Goal: Information Seeking & Learning: Learn about a topic

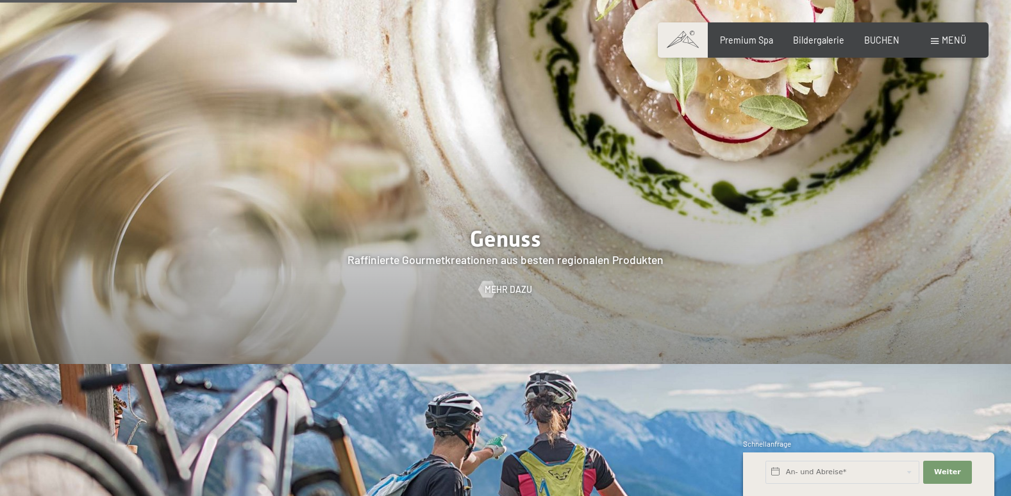
scroll to position [2051, 0]
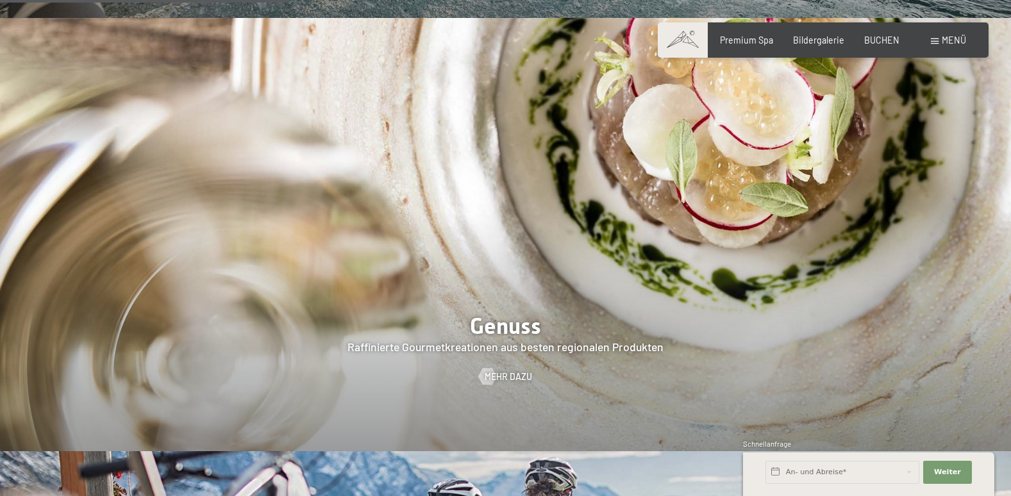
click at [952, 44] on span "Menü" at bounding box center [954, 40] width 24 height 11
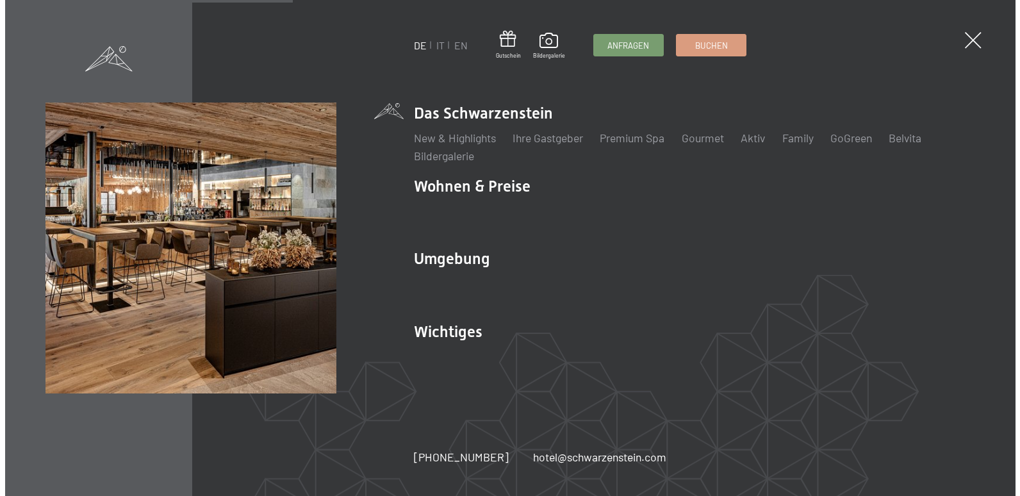
scroll to position [1995, 0]
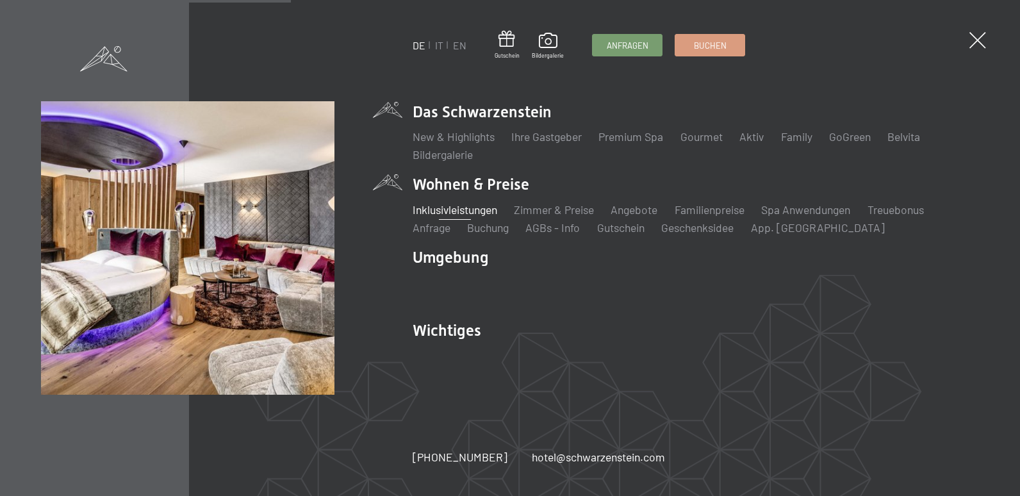
click at [454, 210] on link "Inklusivleistungen" at bounding box center [455, 210] width 85 height 14
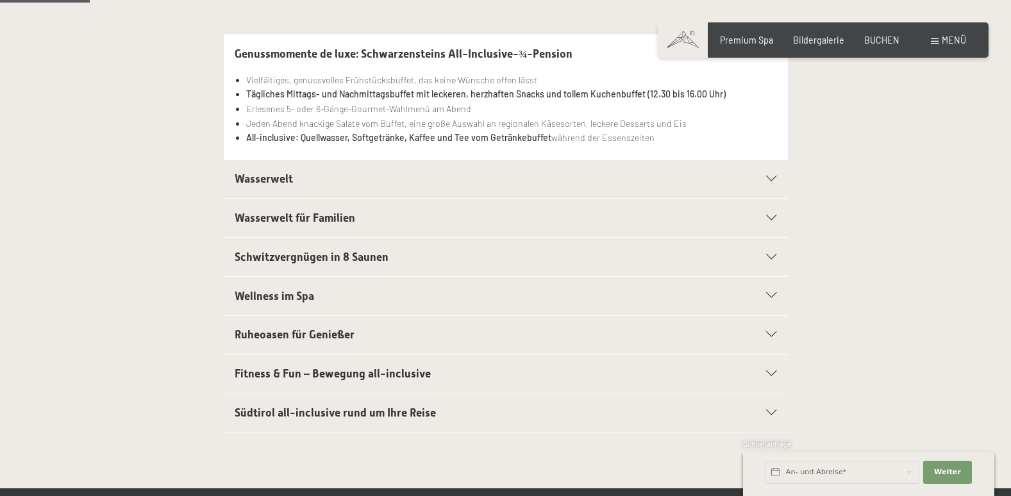
scroll to position [385, 0]
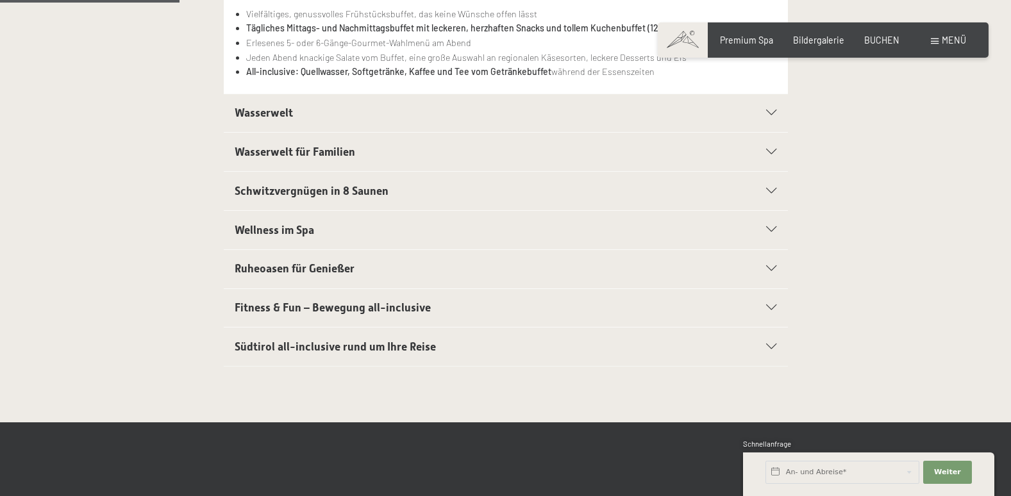
click at [770, 117] on div "Wasserwelt" at bounding box center [506, 113] width 542 height 38
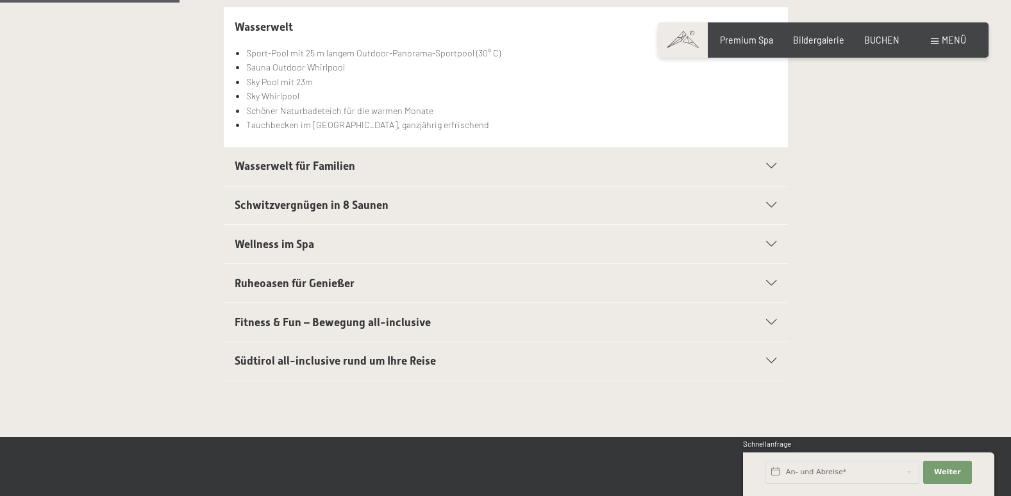
click at [774, 163] on icon at bounding box center [771, 166] width 10 height 6
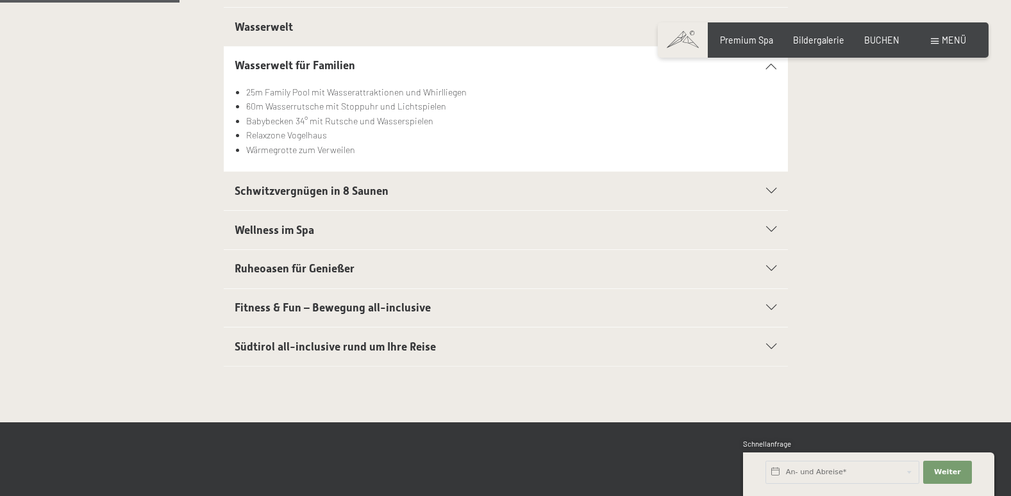
click at [771, 193] on icon at bounding box center [771, 191] width 10 height 6
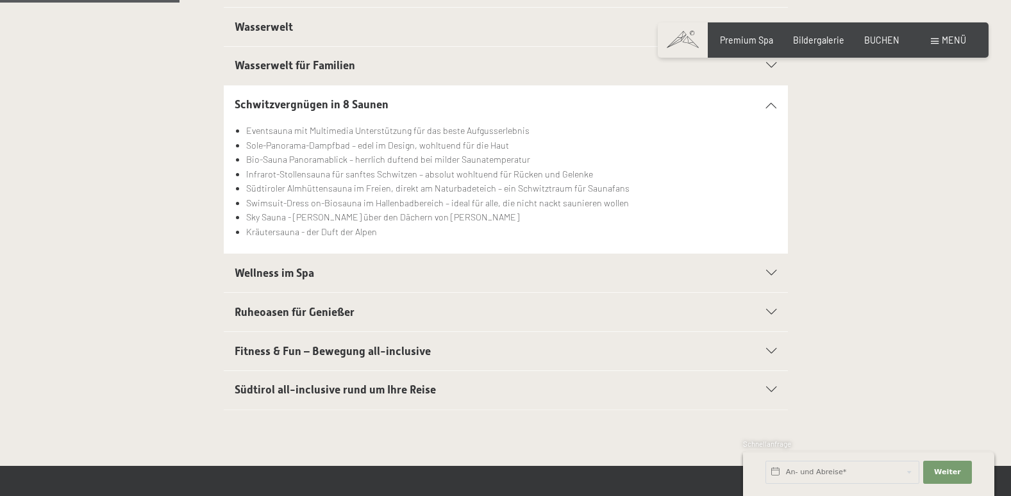
click at [767, 271] on icon at bounding box center [771, 273] width 10 height 6
